Goal: Find specific page/section: Find specific page/section

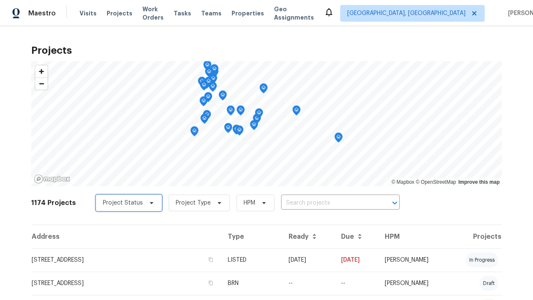
click at [125, 203] on span "Project Status" at bounding box center [123, 203] width 40 height 8
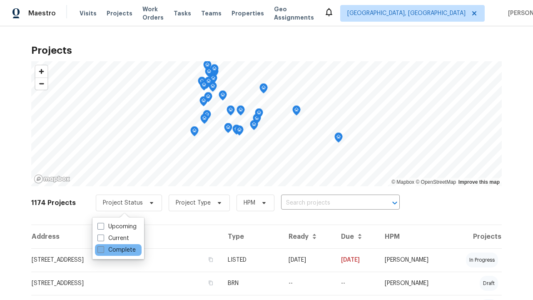
click at [116, 250] on label "Complete" at bounding box center [116, 250] width 38 height 8
click at [103, 250] on input "Complete" at bounding box center [99, 248] width 5 height 5
checkbox input "true"
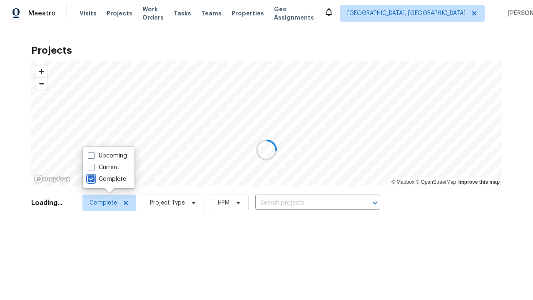
click at [4, 4] on div at bounding box center [266, 150] width 533 height 300
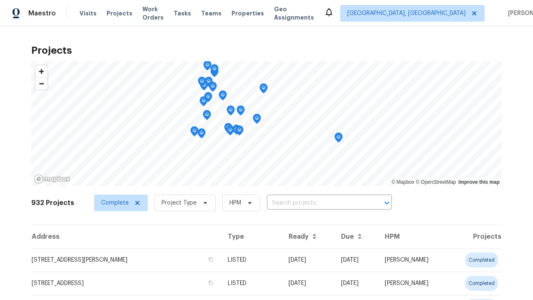
click at [181, 199] on span "Project Type" at bounding box center [179, 203] width 35 height 8
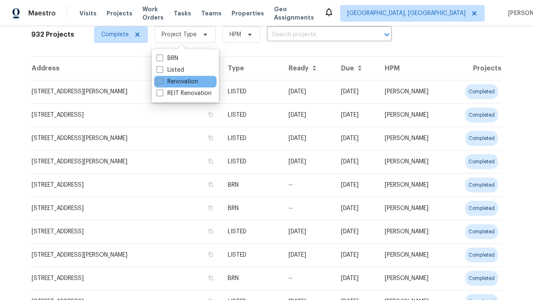
click at [177, 82] on label "Renovation" at bounding box center [178, 81] width 42 height 8
click at [162, 82] on input "Renovation" at bounding box center [159, 79] width 5 height 5
checkbox input "true"
